Goal: Information Seeking & Learning: Compare options

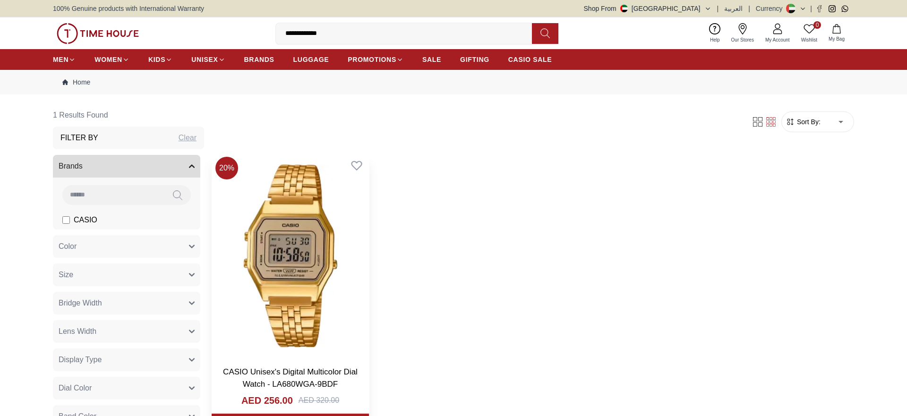
click at [310, 245] on img at bounding box center [290, 256] width 157 height 206
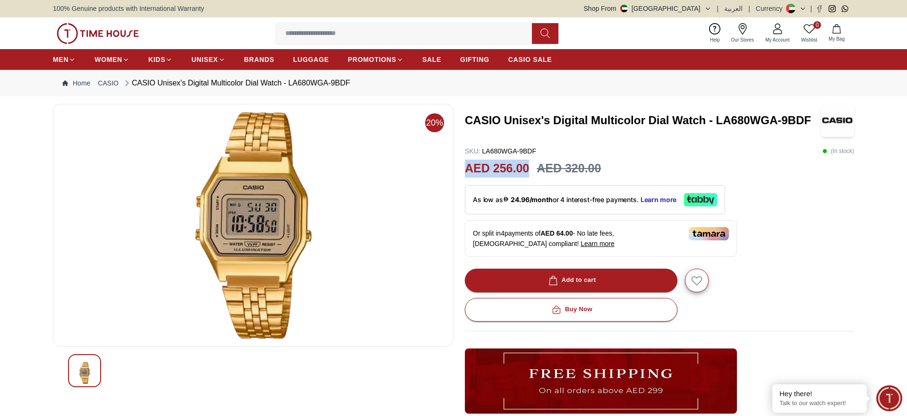
drag, startPoint x: 528, startPoint y: 166, endPoint x: 464, endPoint y: 165, distance: 64.3
click at [464, 165] on div "20% CASIO Unisex's Digital Multicolor Dial Watch - LA680WGA-9BDF SKU : LA680WGA…" at bounding box center [454, 316] width 802 height 425
copy h2 "AED 256.00"
click at [348, 28] on input at bounding box center [408, 33] width 264 height 19
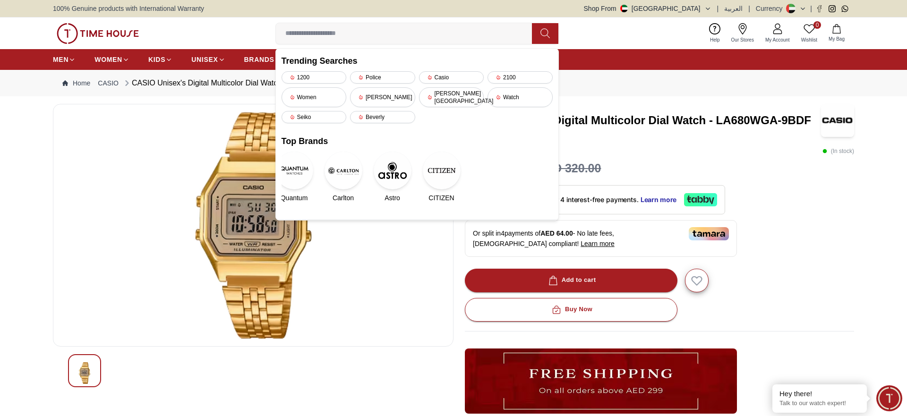
paste input "**********"
type input "**********"
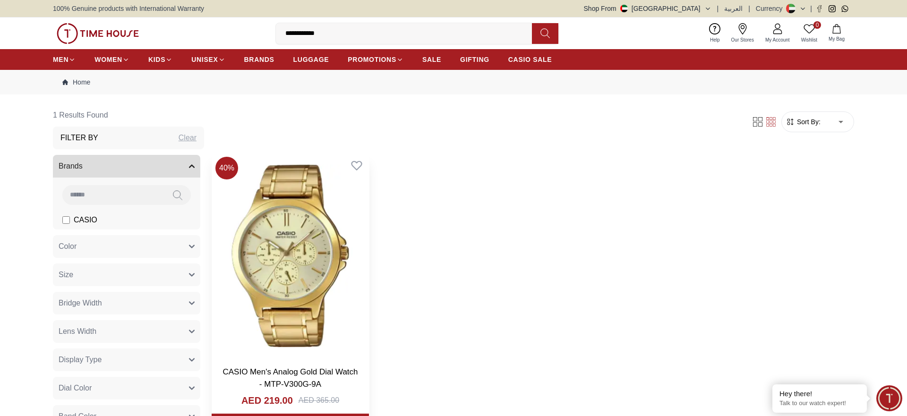
click at [296, 298] on img at bounding box center [290, 256] width 157 height 206
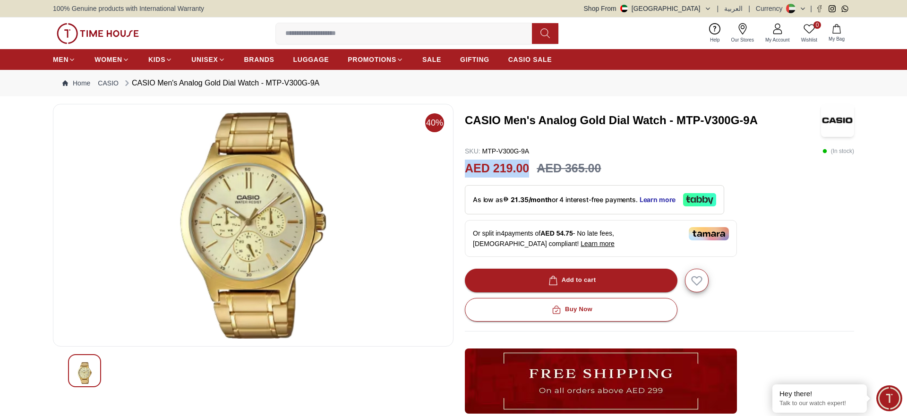
drag, startPoint x: 531, startPoint y: 168, endPoint x: 466, endPoint y: 169, distance: 65.7
click at [466, 169] on div "AED 219.00 AED 365.00" at bounding box center [659, 169] width 389 height 18
copy h2 "AED 219.00"
